Goal: Book appointment/travel/reservation

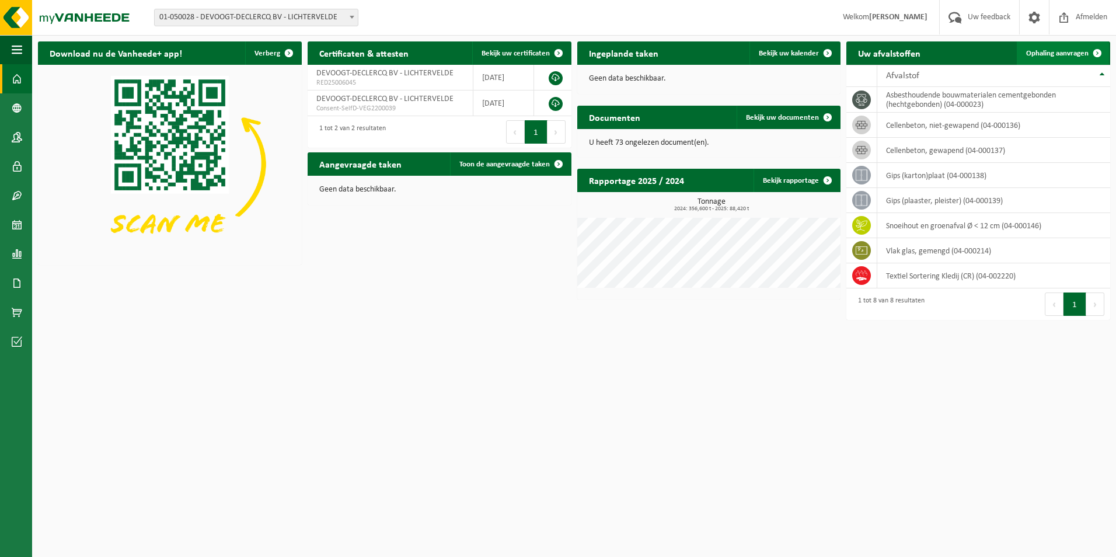
click at [1070, 56] on span "Ophaling aanvragen" at bounding box center [1057, 54] width 62 height 8
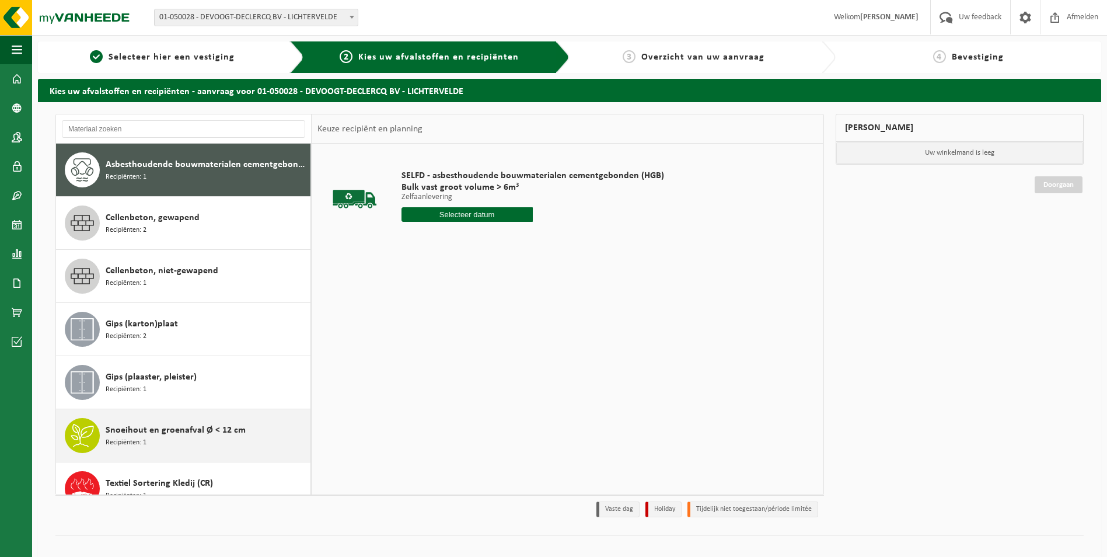
click at [150, 436] on span "Snoeihout en groenafval Ø < 12 cm" at bounding box center [176, 430] width 140 height 14
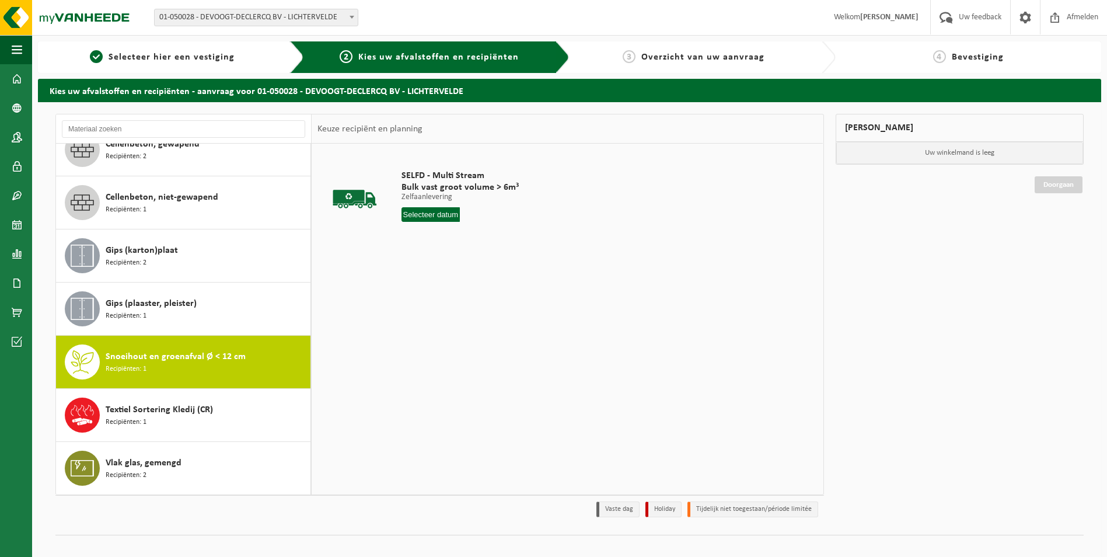
click at [419, 217] on input "text" at bounding box center [430, 214] width 59 height 15
click at [410, 342] on div "18" at bounding box center [412, 336] width 20 height 19
type input "Van 2025-08-18"
click at [431, 261] on button "In winkelmand" at bounding box center [435, 258] width 64 height 19
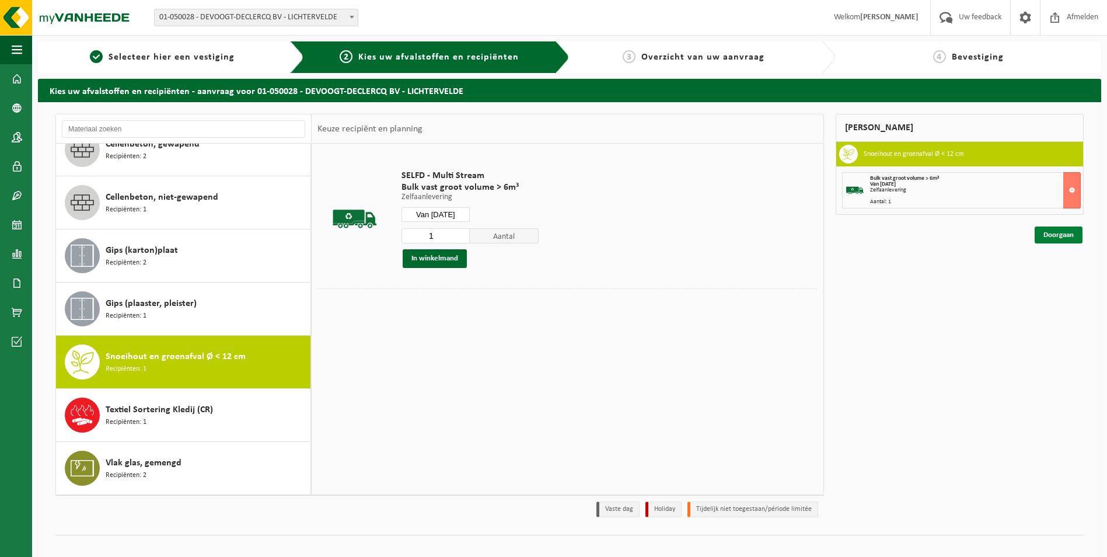
click at [1068, 238] on link "Doorgaan" at bounding box center [1059, 234] width 48 height 17
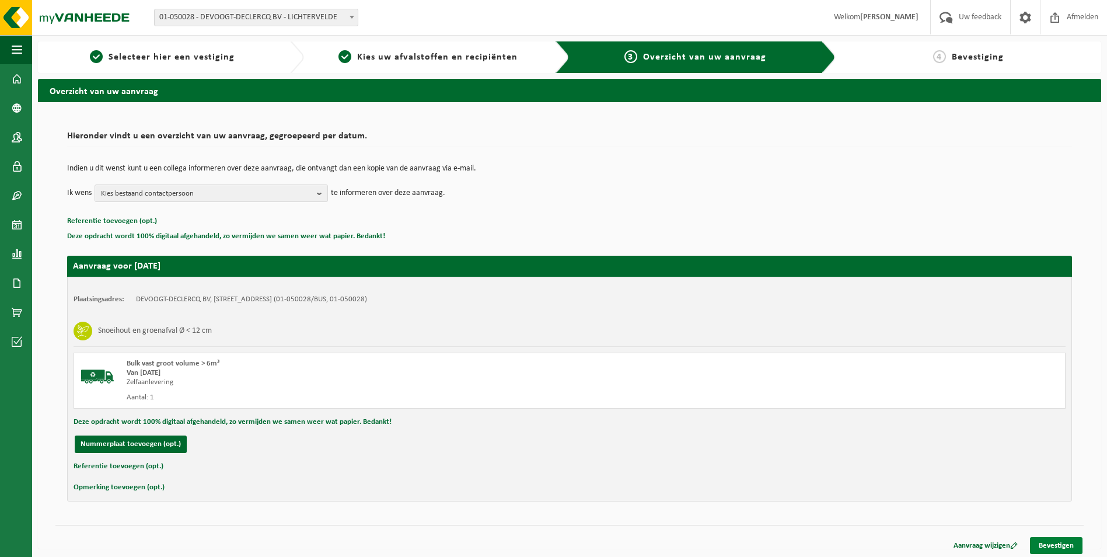
click at [1068, 547] on link "Bevestigen" at bounding box center [1056, 545] width 53 height 17
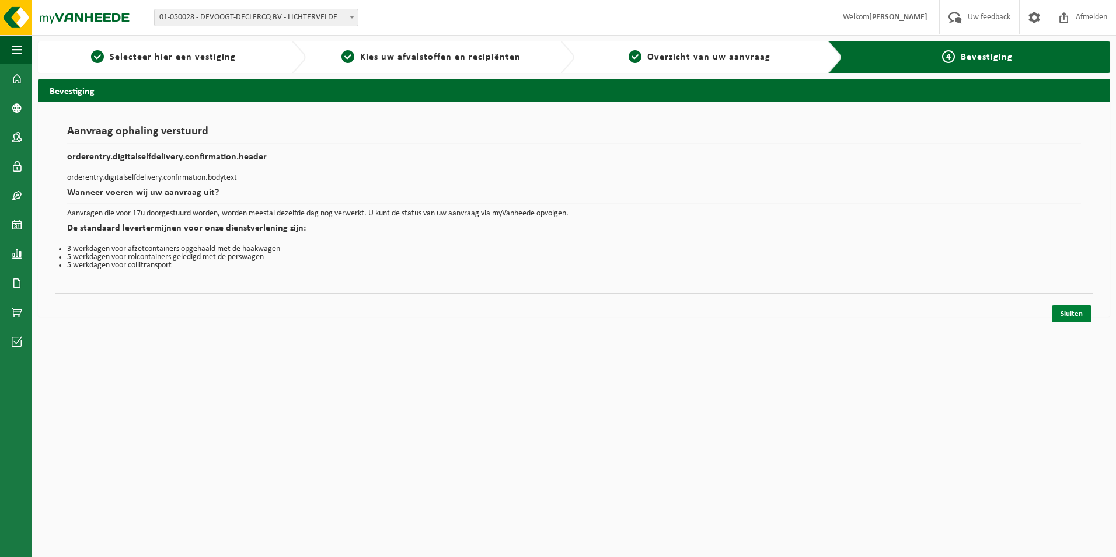
click at [1075, 318] on link "Sluiten" at bounding box center [1072, 313] width 40 height 17
